Goal: Task Accomplishment & Management: Manage account settings

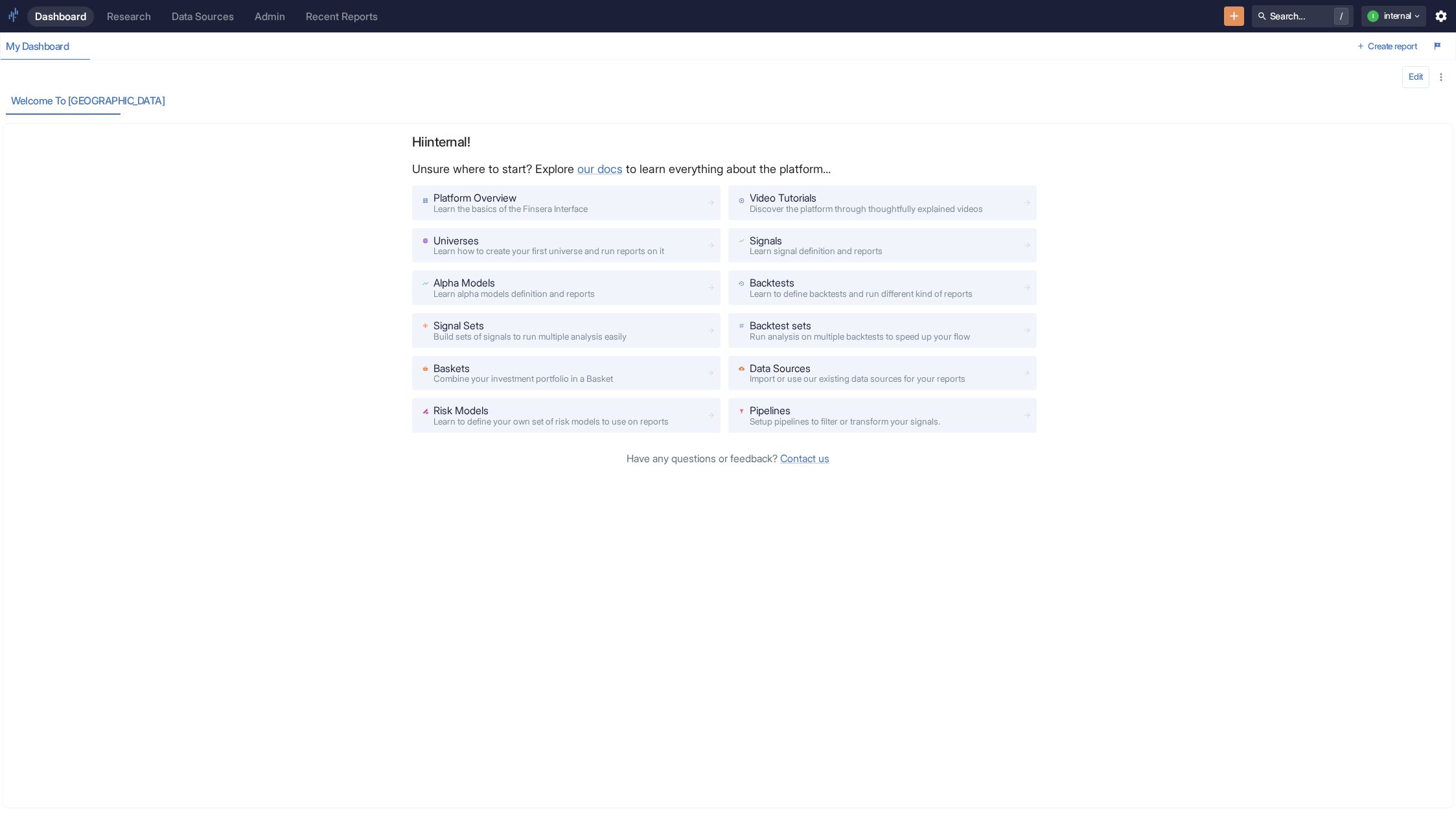
click at [278, 8] on link "Admin" at bounding box center [270, 16] width 46 height 20
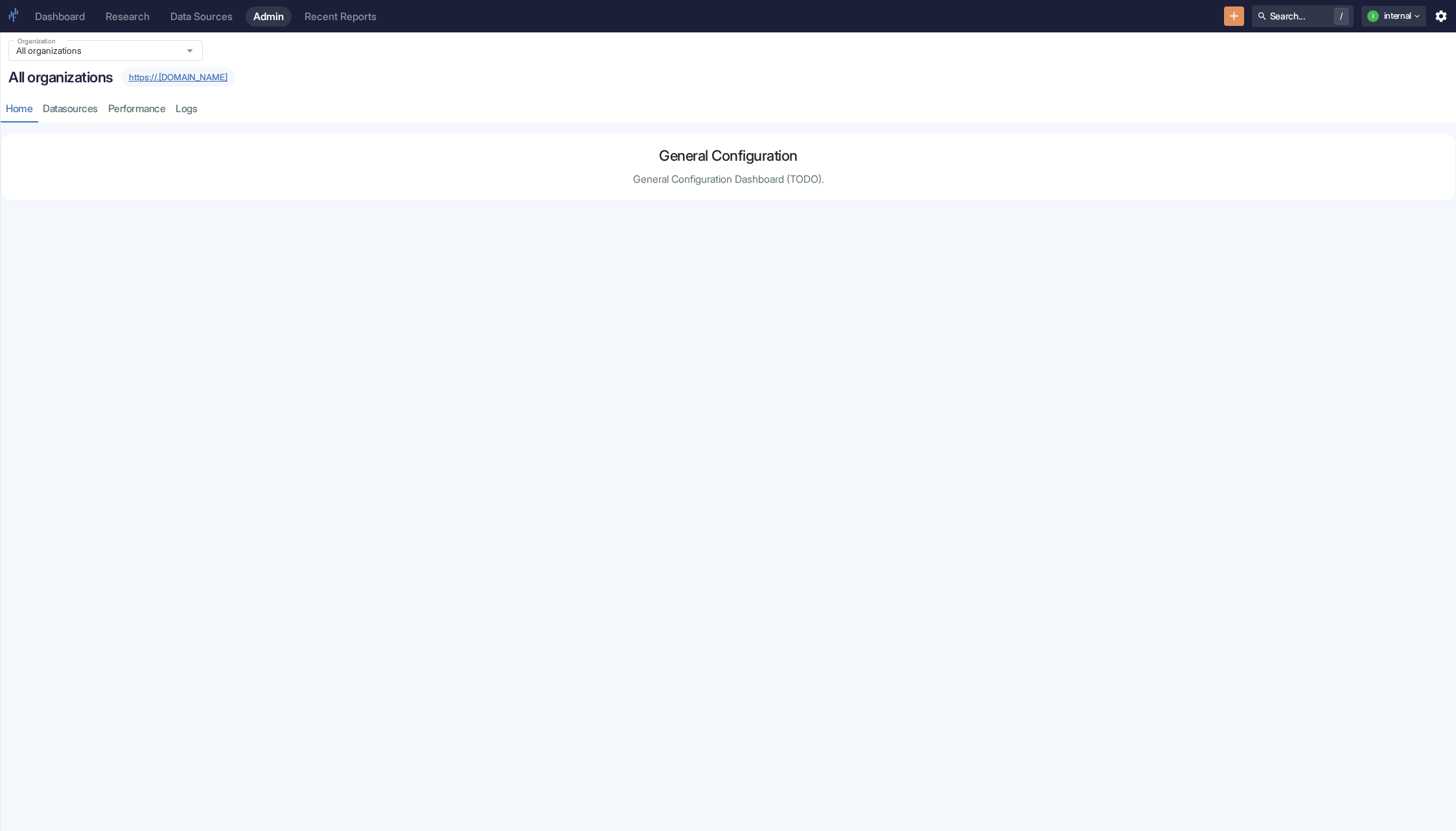
click at [110, 47] on input "All organizations" at bounding box center [93, 50] width 162 height 12
click at [97, 124] on li "Finsera Thematic Baskets Clients (thematic-baskets-clients)" at bounding box center [105, 118] width 195 height 34
type input "Finsera Thematic Baskets Clients (thematic-baskets-clients)"
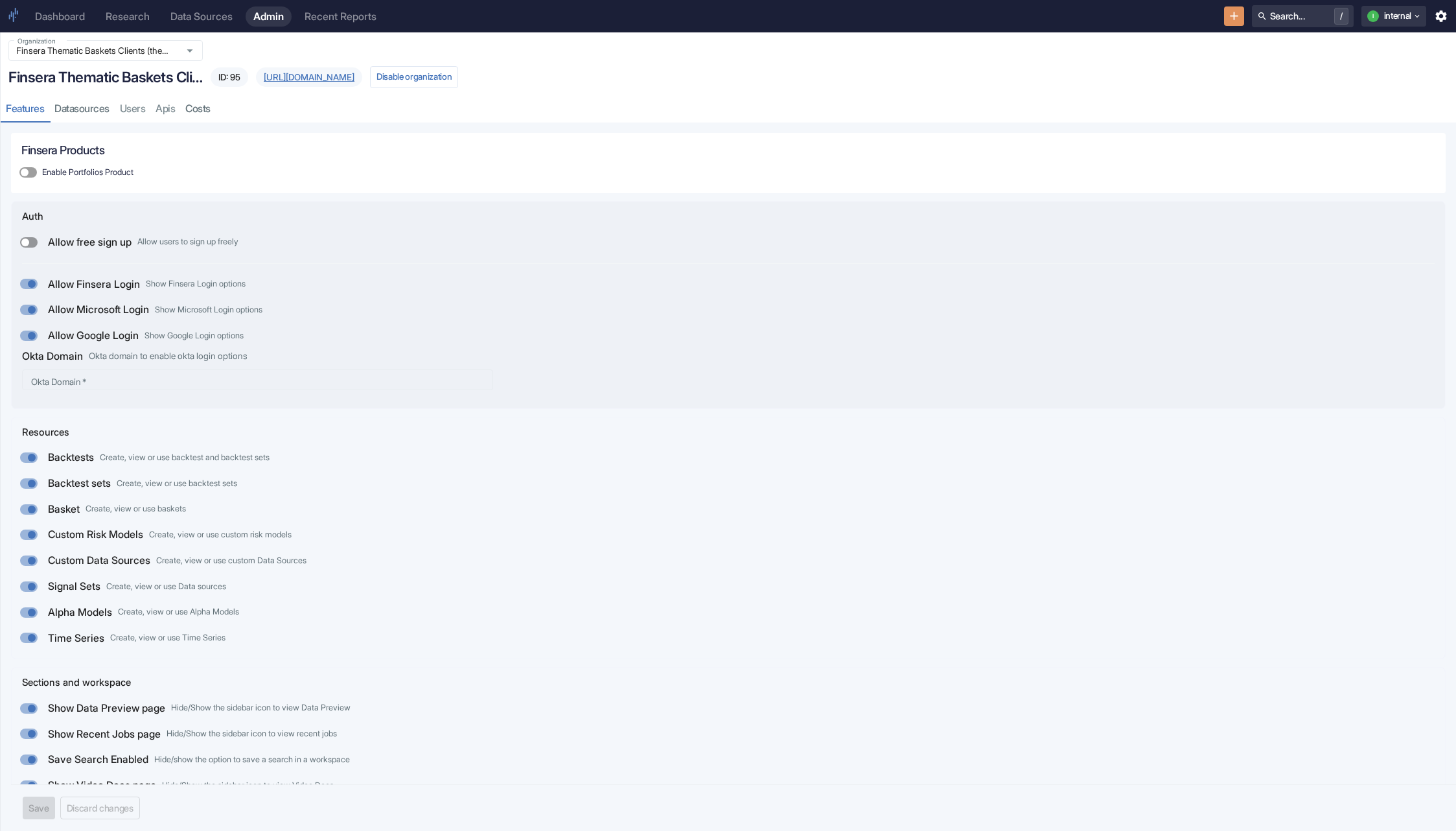
click at [32, 239] on input "Allow free sign up Allow users to sign up freely" at bounding box center [25, 243] width 31 height 11
checkbox input "true"
checkbox input "false"
click at [28, 242] on input "Allow free sign up Allow users to sign up freely" at bounding box center [31, 243] width 31 height 11
checkbox input "false"
